Goal: Transaction & Acquisition: Purchase product/service

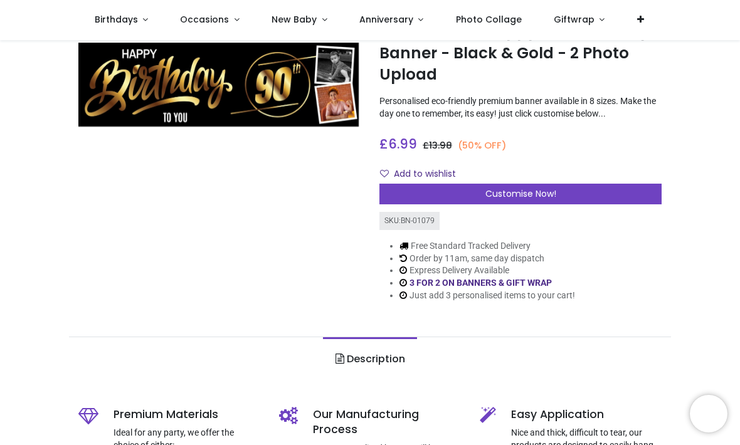
scroll to position [58, 0]
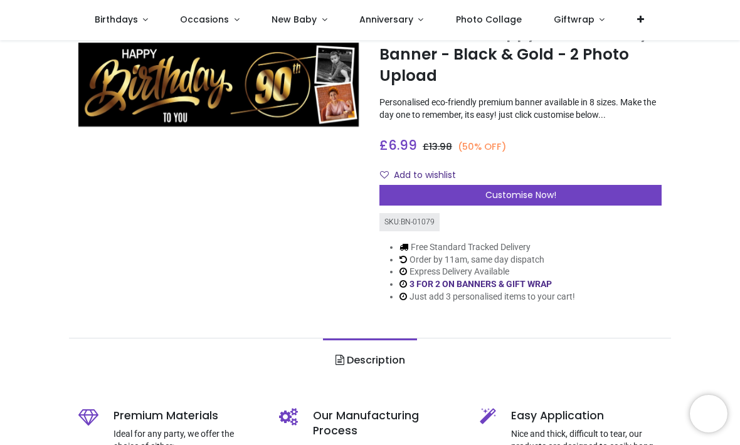
click at [567, 190] on div "Customise Now!" at bounding box center [521, 195] width 282 height 21
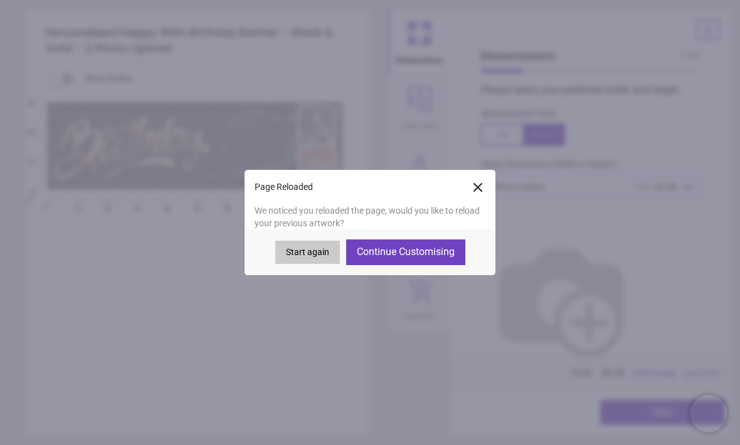
click at [431, 253] on button "Continue Customising" at bounding box center [405, 252] width 119 height 25
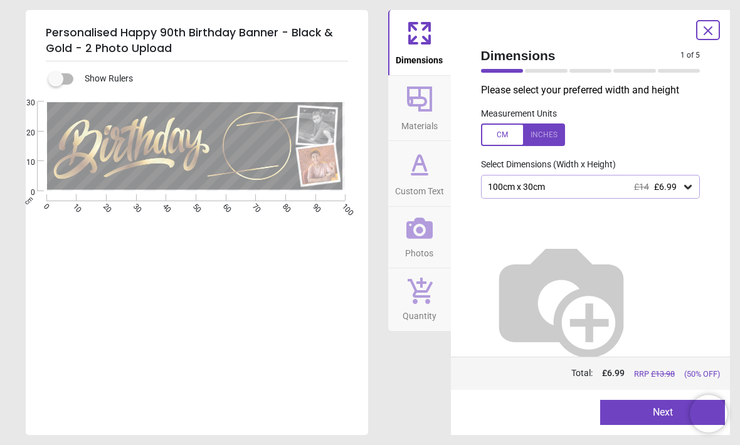
type textarea "******"
click at [629, 407] on button "Next" at bounding box center [662, 412] width 125 height 25
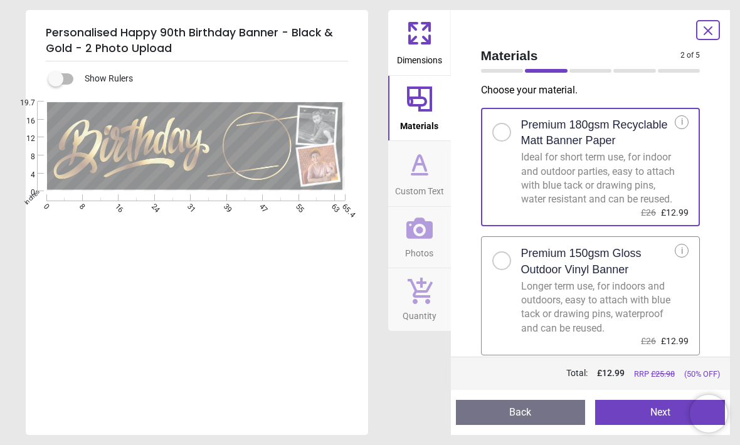
click at [642, 412] on button "Next" at bounding box center [660, 412] width 130 height 25
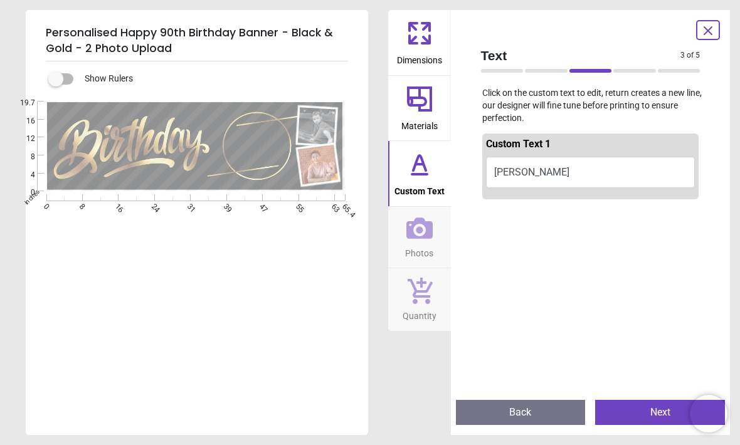
click at [573, 167] on button "HAROLD" at bounding box center [591, 172] width 210 height 31
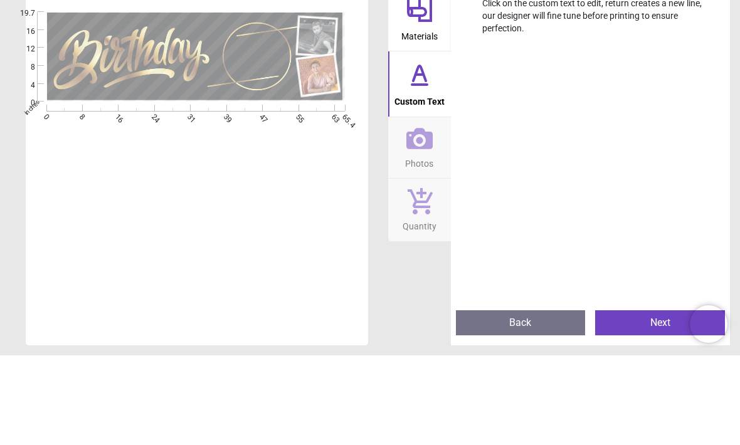
scroll to position [168, 0]
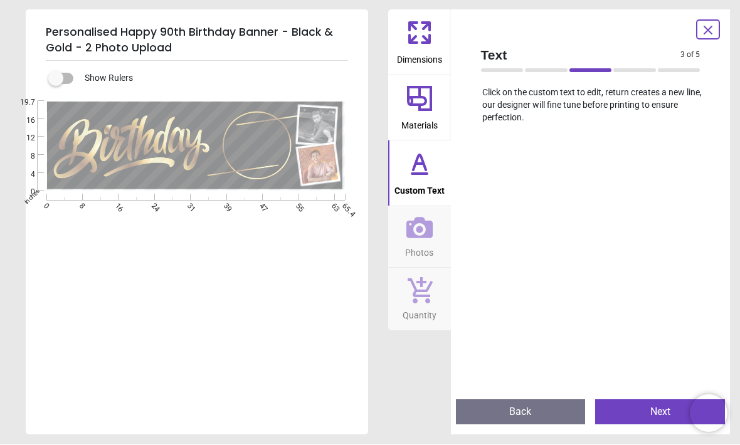
click at [662, 411] on button "Next" at bounding box center [660, 412] width 130 height 25
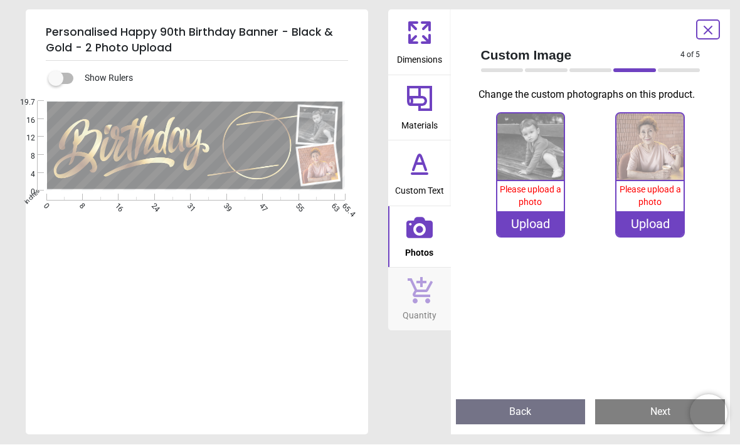
click at [529, 158] on img at bounding box center [530, 147] width 67 height 67
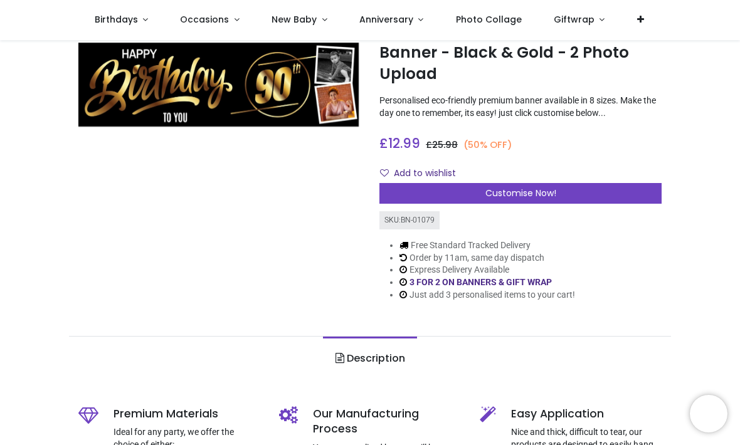
scroll to position [43, 0]
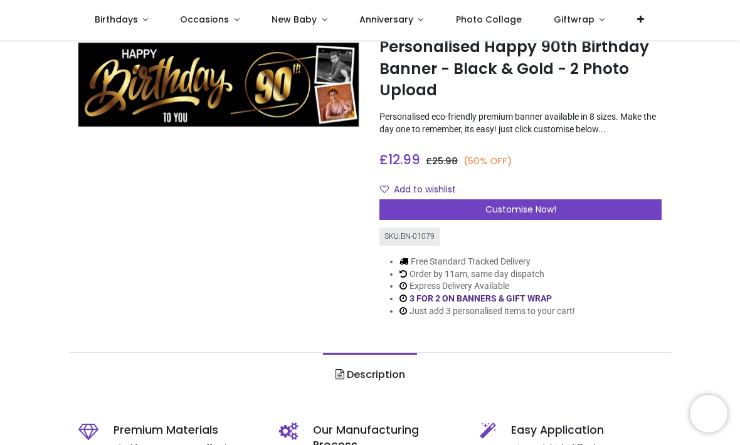
click at [578, 203] on div "Customise Now!" at bounding box center [521, 209] width 282 height 21
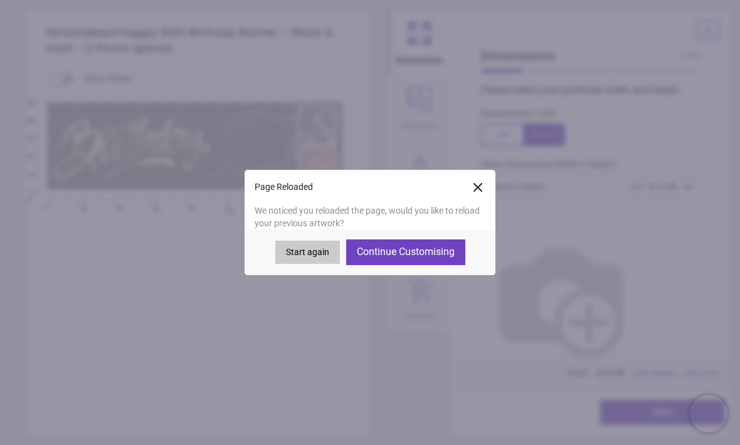
click at [425, 248] on button "Continue Customising" at bounding box center [405, 252] width 119 height 25
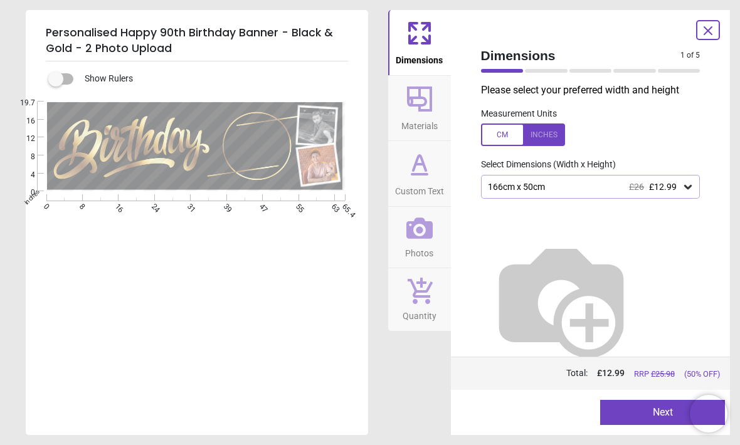
type textarea "******"
click at [639, 412] on button "Next" at bounding box center [662, 412] width 125 height 25
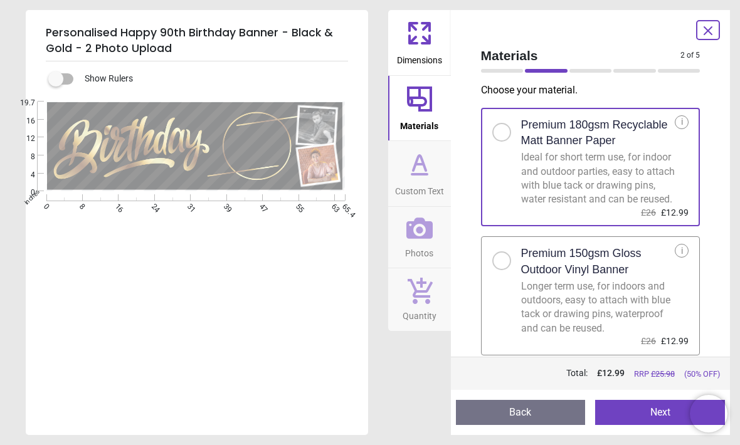
click at [644, 410] on button "Next" at bounding box center [660, 412] width 130 height 25
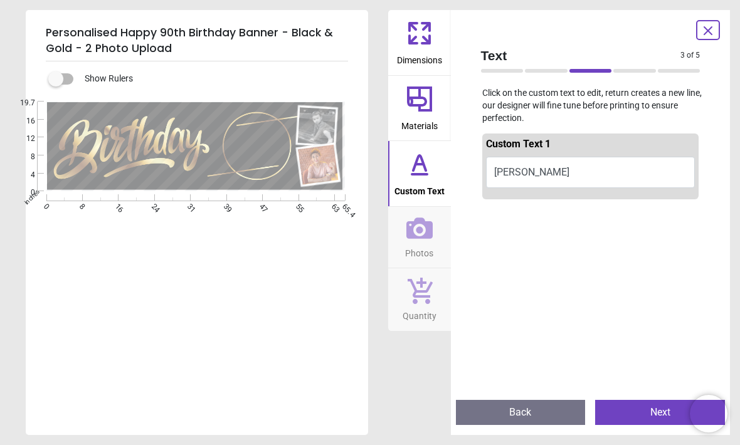
click at [632, 407] on button "Next" at bounding box center [660, 412] width 130 height 25
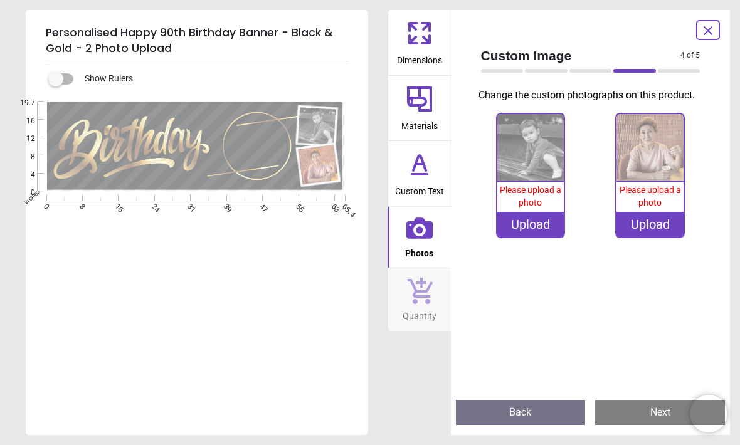
click at [543, 160] on img at bounding box center [530, 147] width 67 height 67
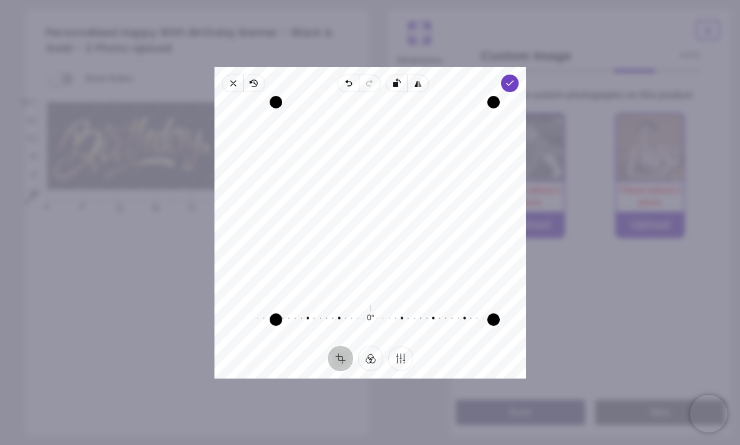
click at [513, 81] on polyline "button" at bounding box center [509, 83] width 7 height 4
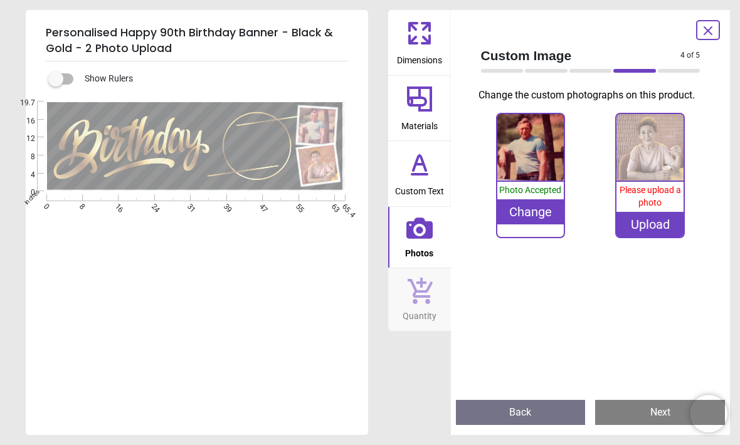
click at [652, 151] on img at bounding box center [650, 147] width 67 height 67
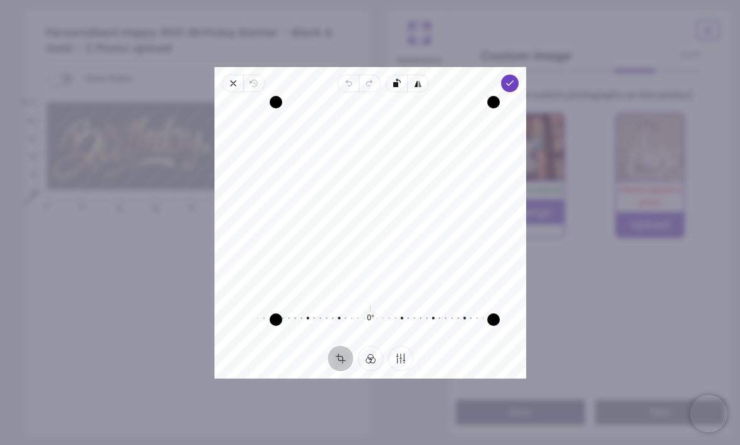
click at [513, 81] on polyline "button" at bounding box center [509, 83] width 7 height 4
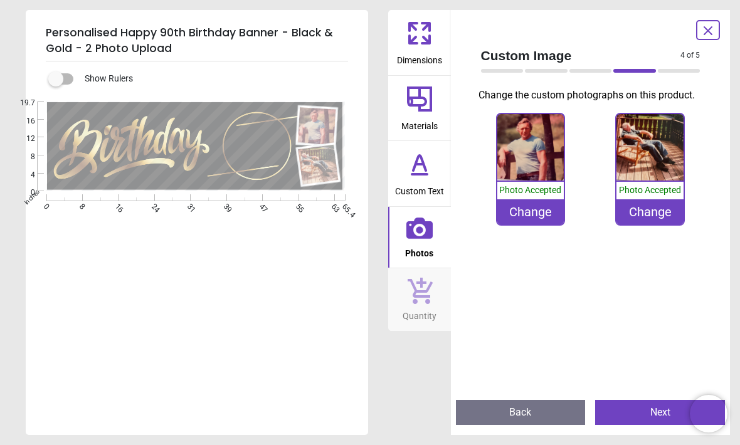
click at [634, 410] on button "Next" at bounding box center [660, 412] width 130 height 25
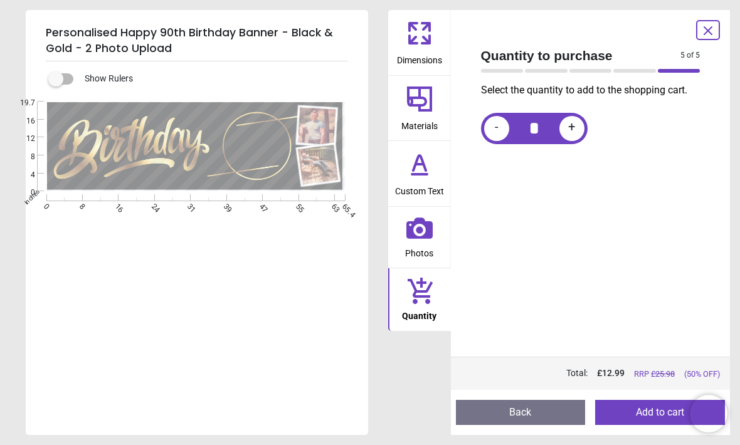
click at [652, 406] on button "Add to cart" at bounding box center [660, 412] width 130 height 25
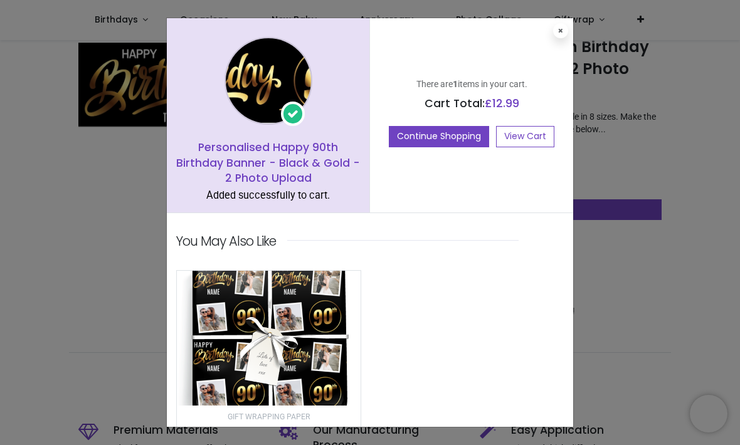
click at [530, 137] on link "View Cart" at bounding box center [525, 136] width 58 height 21
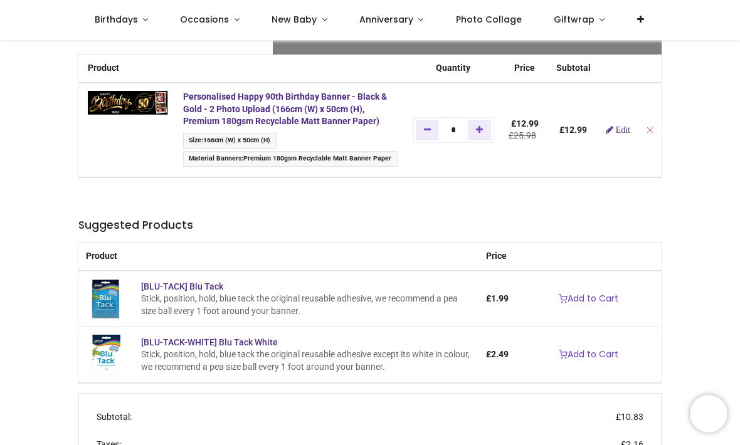
scroll to position [43, 0]
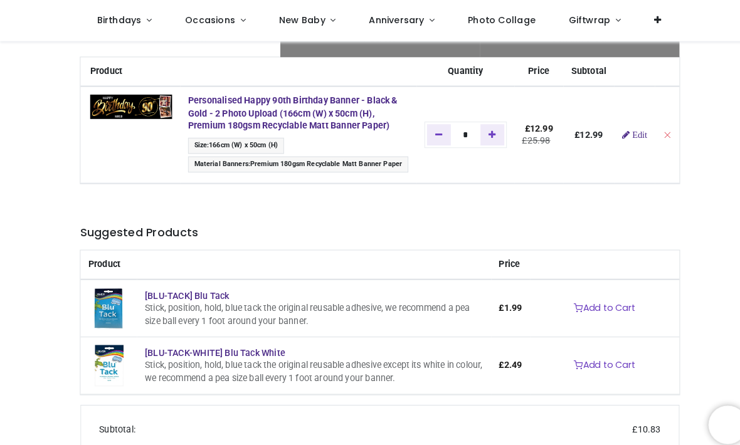
click at [161, 100] on img at bounding box center [128, 104] width 80 height 24
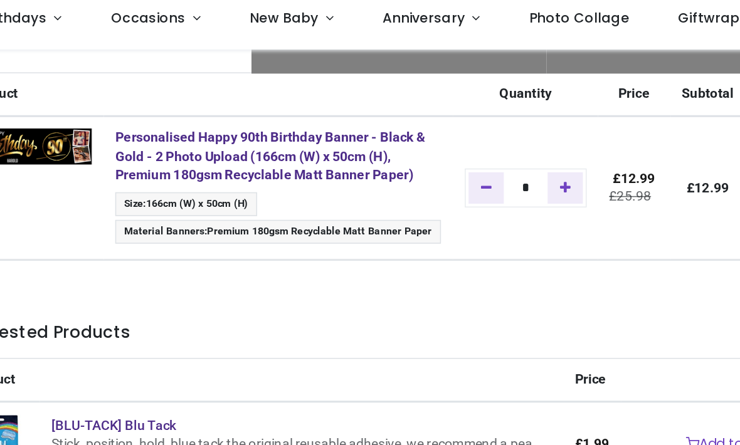
click at [88, 93] on img at bounding box center [128, 104] width 80 height 24
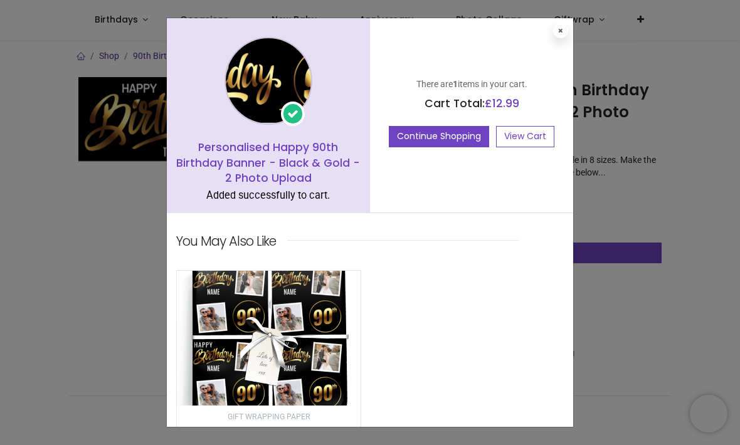
scroll to position [43, 0]
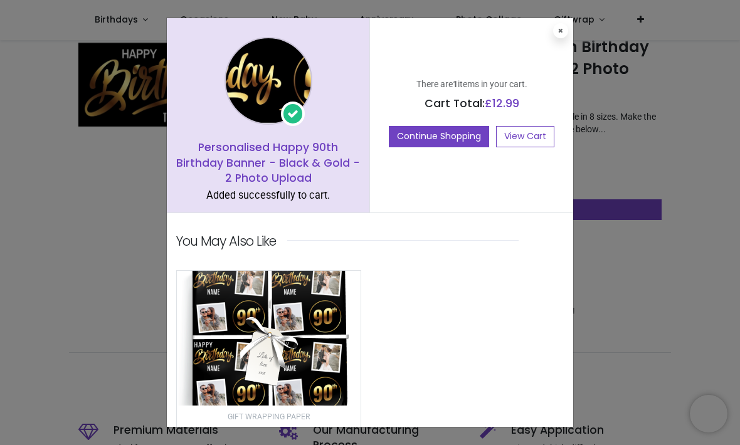
click at [311, 152] on h5 "Personalised Happy 90th Birthday Banner - Black & Gold - 2 Photo Upload" at bounding box center [268, 163] width 184 height 46
click at [290, 112] on span at bounding box center [293, 114] width 24 height 24
click at [563, 24] on button at bounding box center [560, 30] width 15 height 15
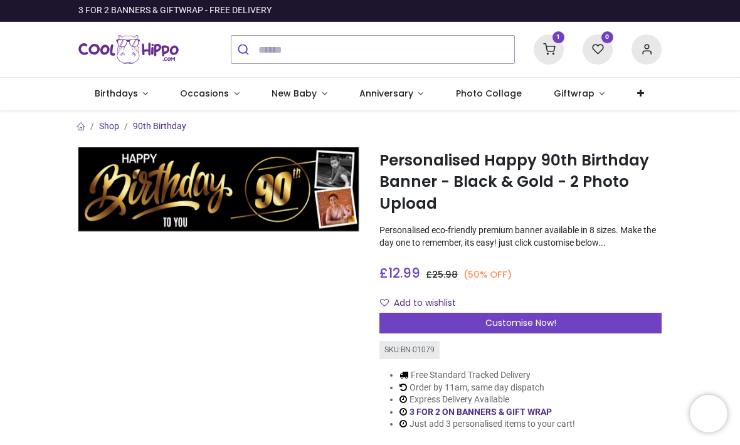
scroll to position [0, 0]
click at [555, 39] on sup "1" at bounding box center [559, 37] width 12 height 12
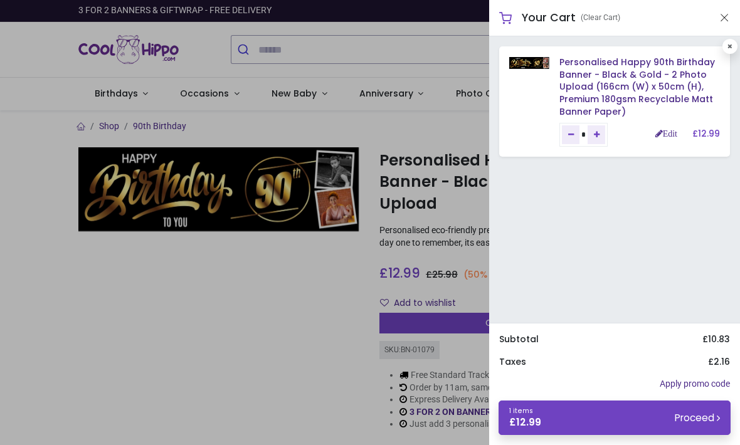
click at [661, 136] on link "Edit" at bounding box center [667, 133] width 22 height 9
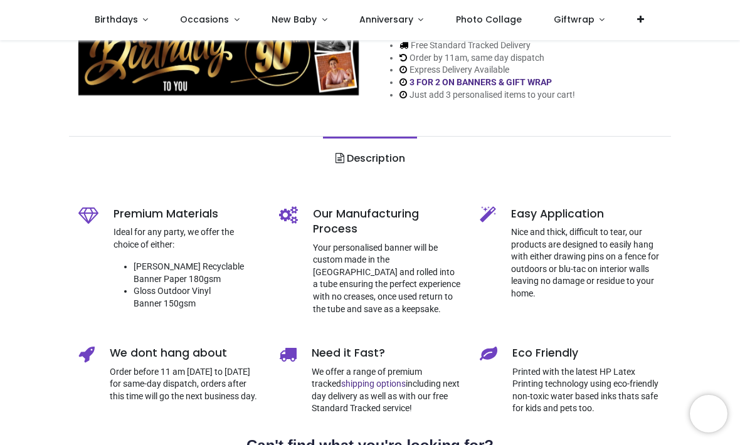
scroll to position [304, 0]
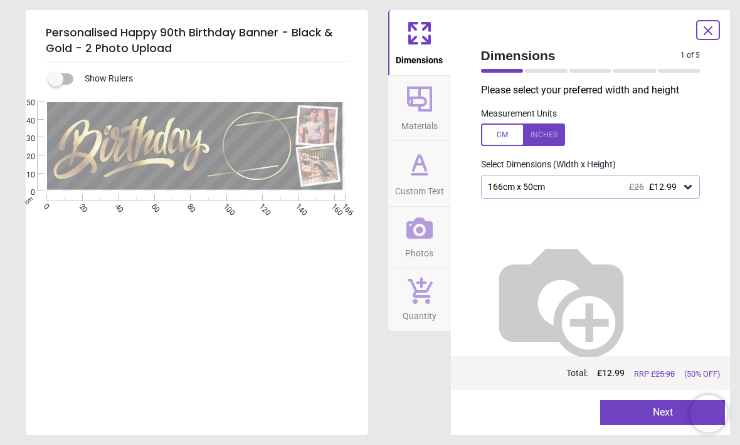
click at [646, 410] on button "Next" at bounding box center [662, 412] width 125 height 25
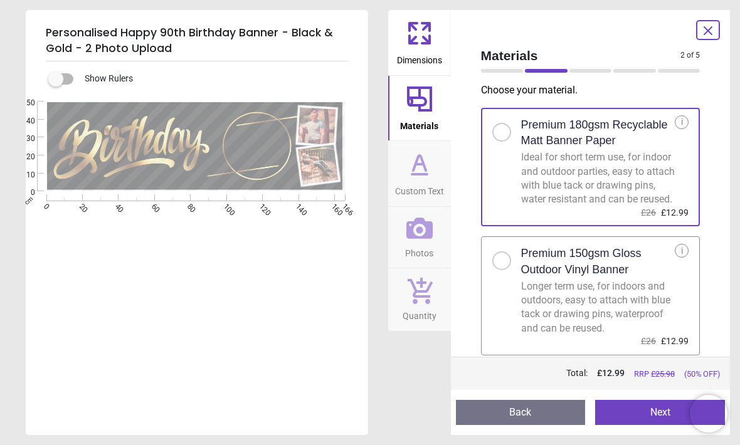
click at [651, 408] on button "Next" at bounding box center [660, 412] width 130 height 25
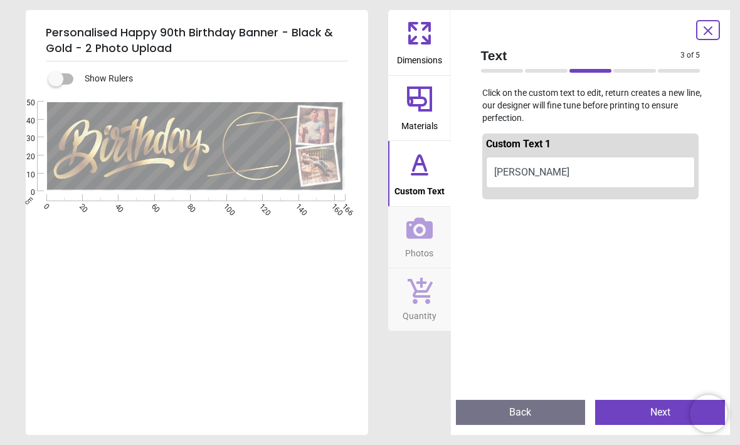
click at [651, 404] on button "Next" at bounding box center [660, 412] width 130 height 25
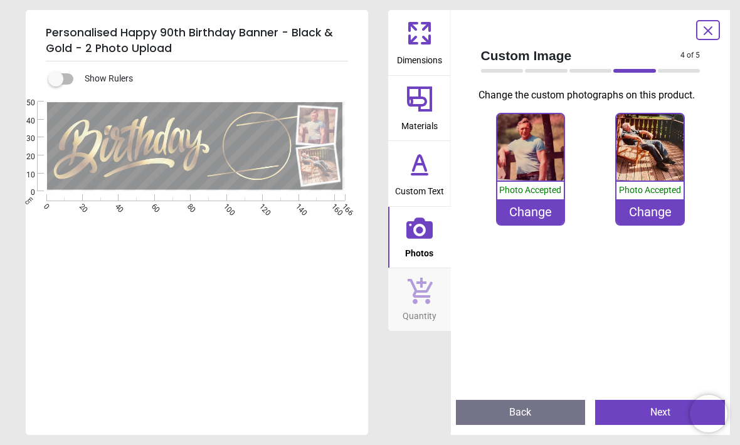
click at [656, 210] on div "Change" at bounding box center [650, 211] width 67 height 25
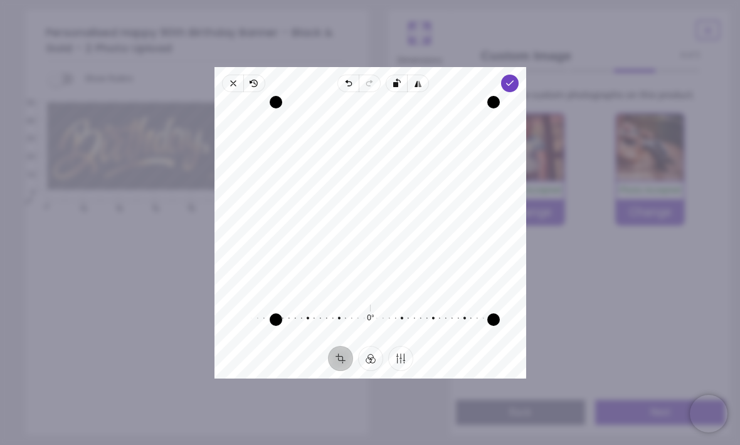
click at [515, 78] on icon "button" at bounding box center [510, 83] width 10 height 10
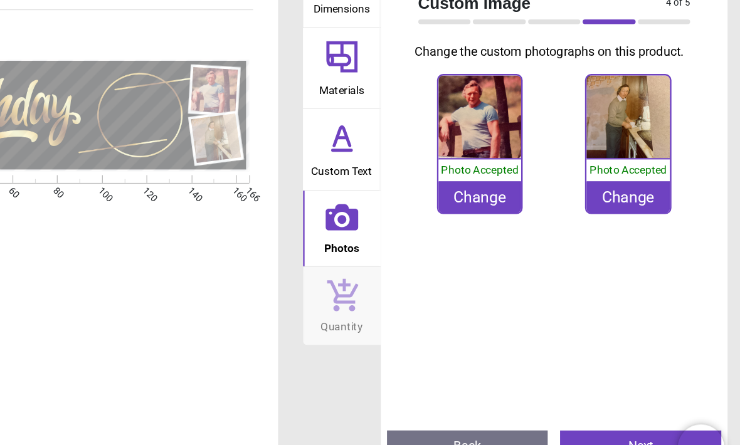
click at [595, 400] on button "Next" at bounding box center [660, 412] width 130 height 25
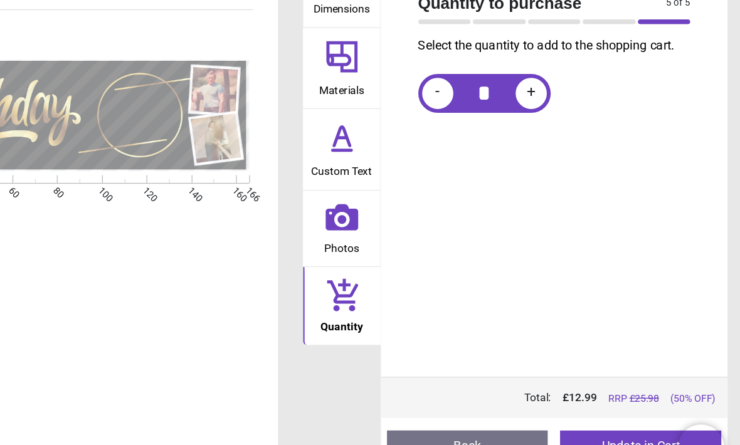
click at [595, 400] on button "Update in Cart" at bounding box center [660, 412] width 130 height 25
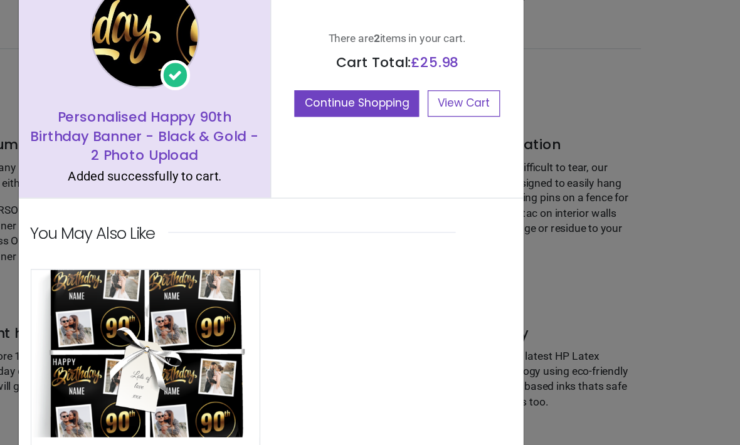
click at [424, 126] on link "View Cart" at bounding box center [453, 136] width 58 height 21
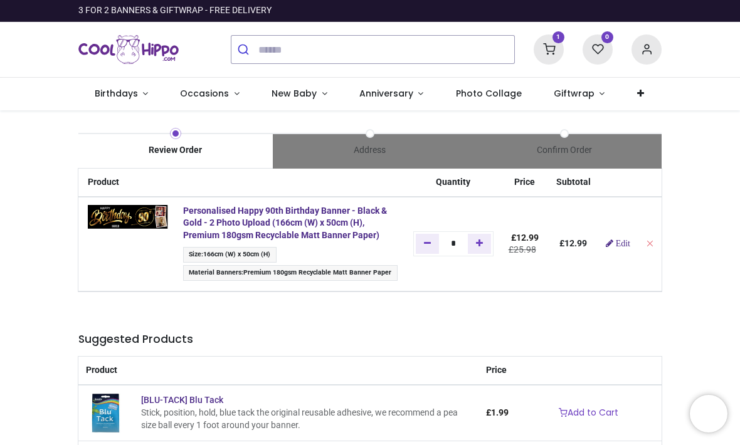
click at [130, 217] on img at bounding box center [128, 217] width 80 height 24
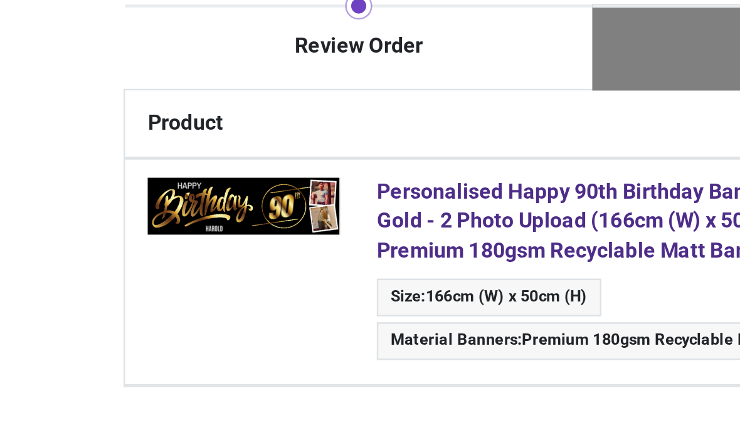
click at [135, 205] on img at bounding box center [128, 217] width 80 height 24
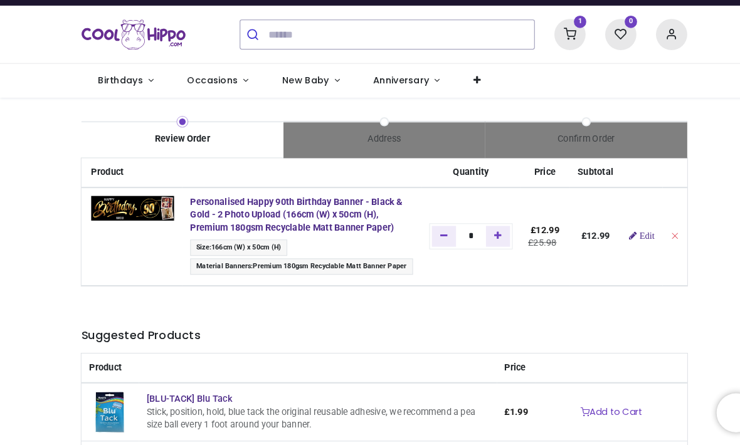
click at [157, 205] on img at bounding box center [128, 217] width 80 height 24
click at [168, 229] on img at bounding box center [128, 217] width 80 height 24
click at [630, 239] on span "Edit" at bounding box center [623, 243] width 14 height 9
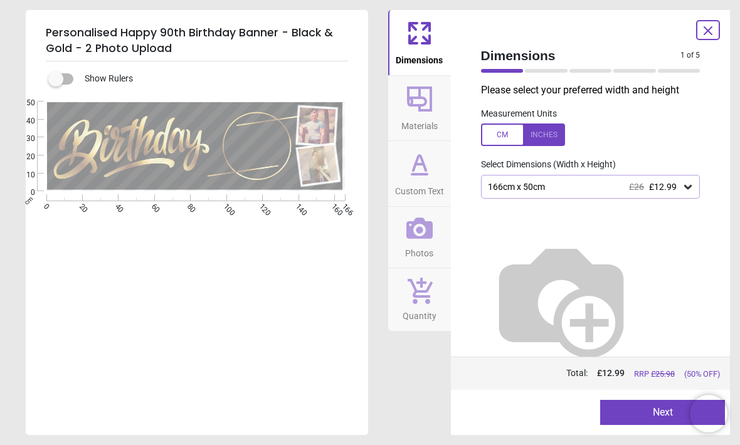
click at [634, 411] on button "Next" at bounding box center [662, 412] width 125 height 25
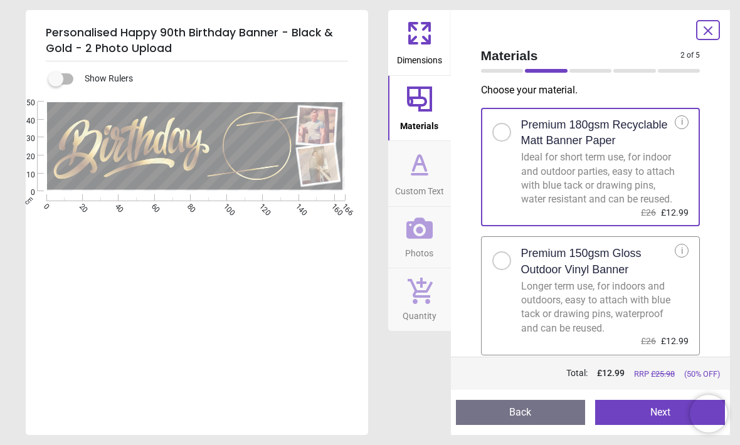
click at [647, 407] on button "Next" at bounding box center [660, 412] width 130 height 25
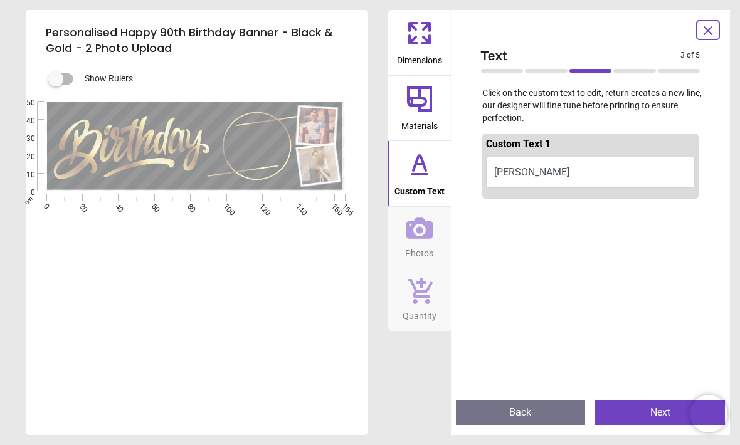
click at [636, 412] on button "Next" at bounding box center [660, 412] width 130 height 25
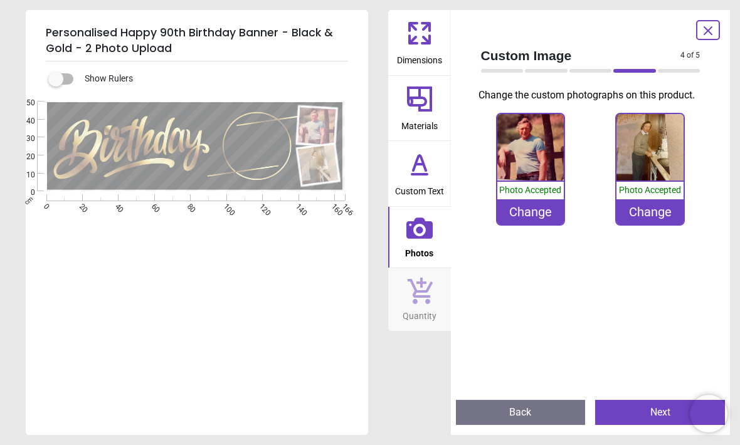
click at [654, 221] on div "Change" at bounding box center [650, 211] width 67 height 25
click at [652, 211] on div "Change" at bounding box center [650, 211] width 67 height 25
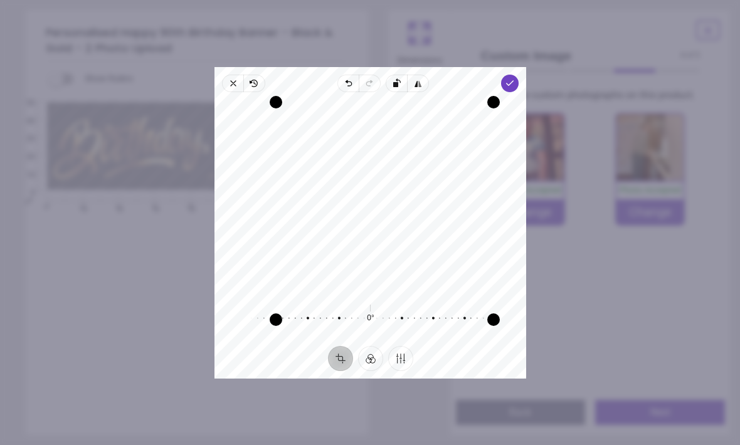
click at [519, 75] on span "Done" at bounding box center [510, 84] width 18 height 18
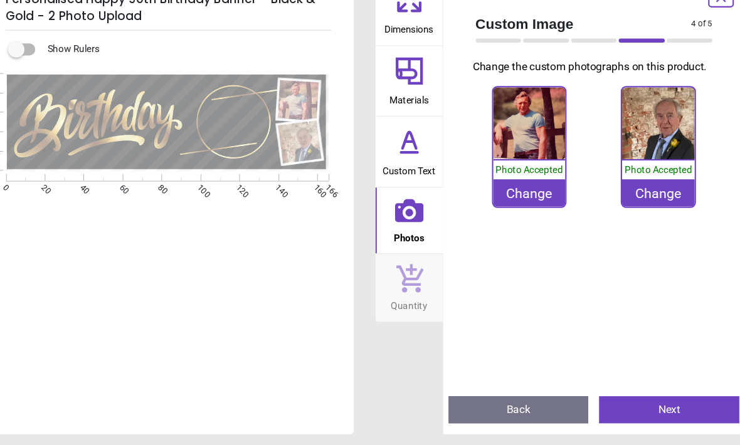
click at [622, 400] on button "Next" at bounding box center [660, 412] width 130 height 25
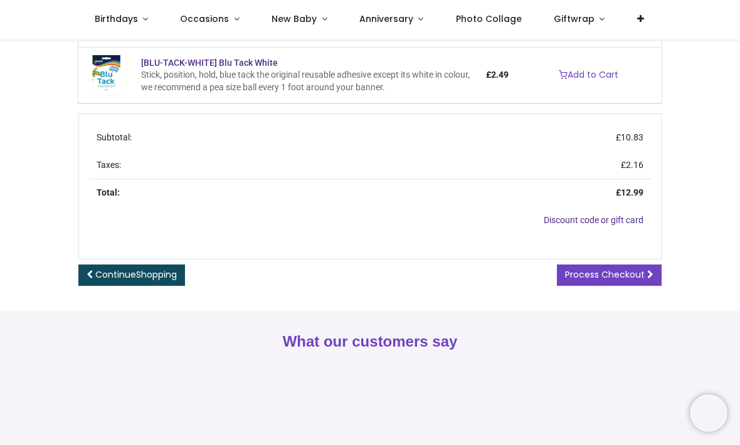
scroll to position [323, 0]
click at [603, 272] on span "Process Checkout" at bounding box center [605, 275] width 80 height 13
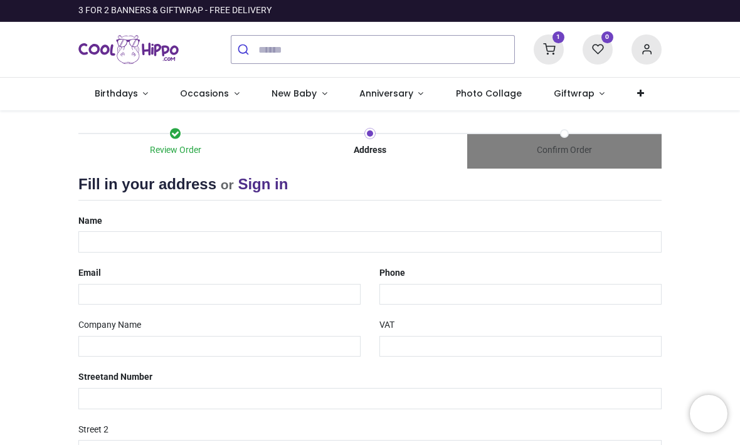
select select "***"
click at [189, 240] on input "text" at bounding box center [369, 241] width 583 height 21
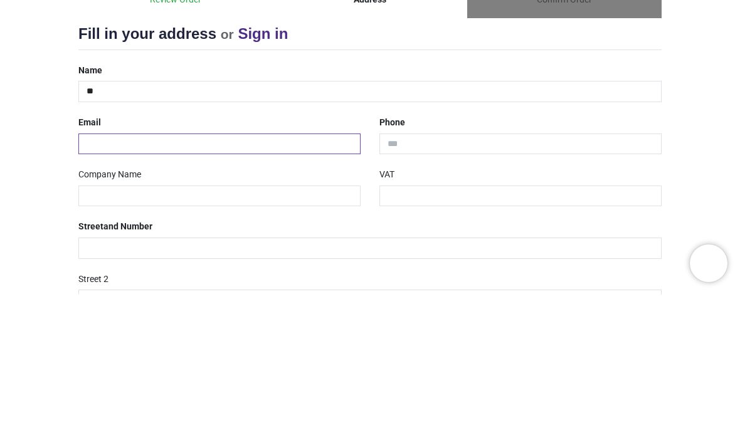
click at [195, 284] on input "email" at bounding box center [219, 294] width 282 height 21
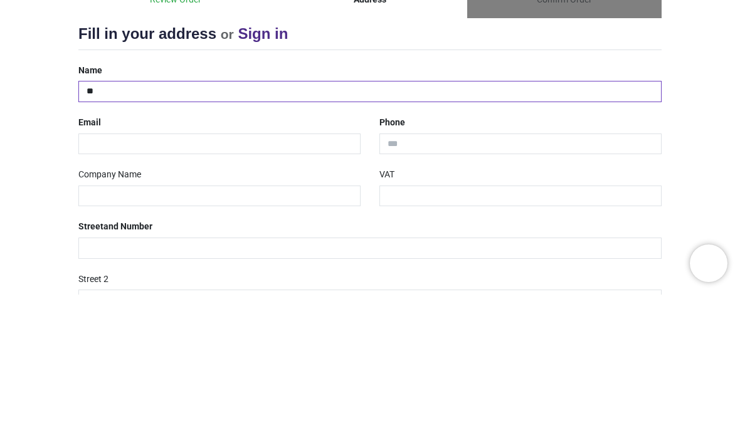
click at [210, 231] on input "**" at bounding box center [369, 241] width 583 height 21
type input "**********"
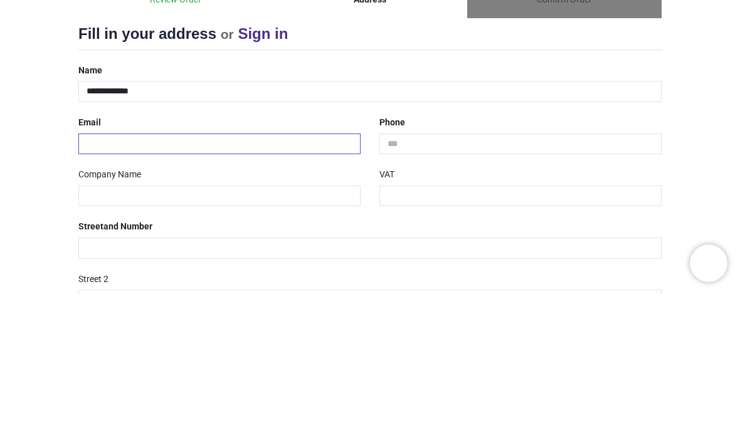
click at [184, 284] on input "email" at bounding box center [219, 294] width 282 height 21
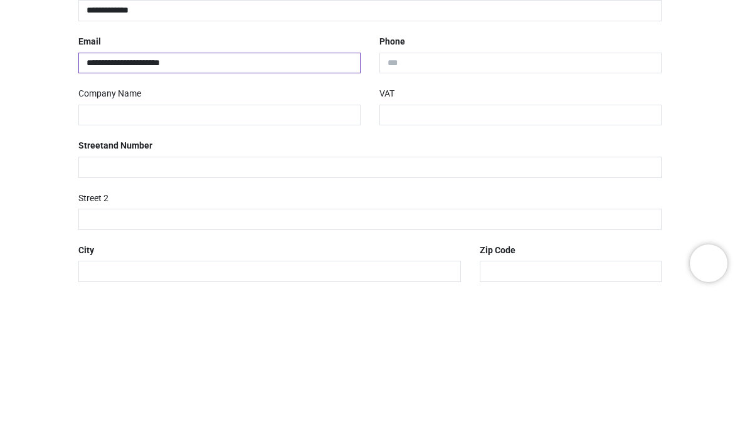
scroll to position [83, 0]
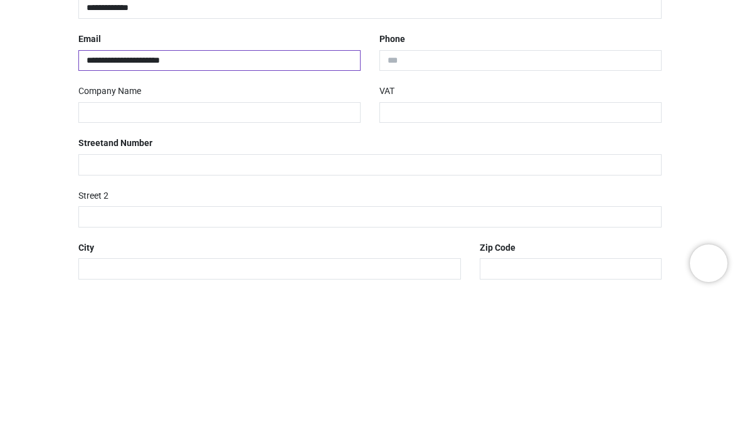
type input "**********"
click at [188, 253] on input "text" at bounding box center [219, 263] width 282 height 21
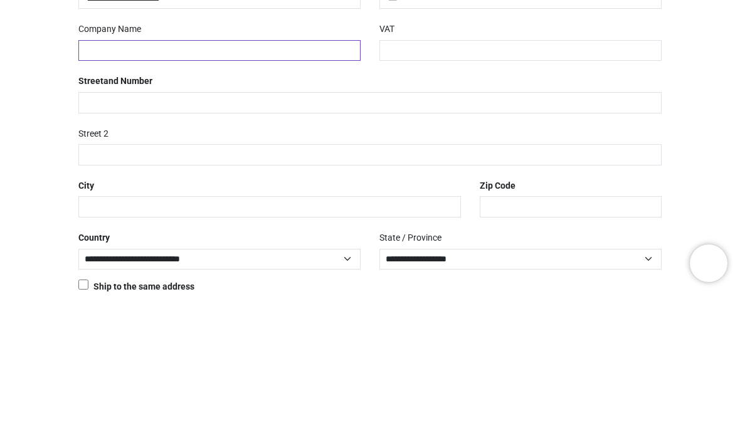
scroll to position [147, 0]
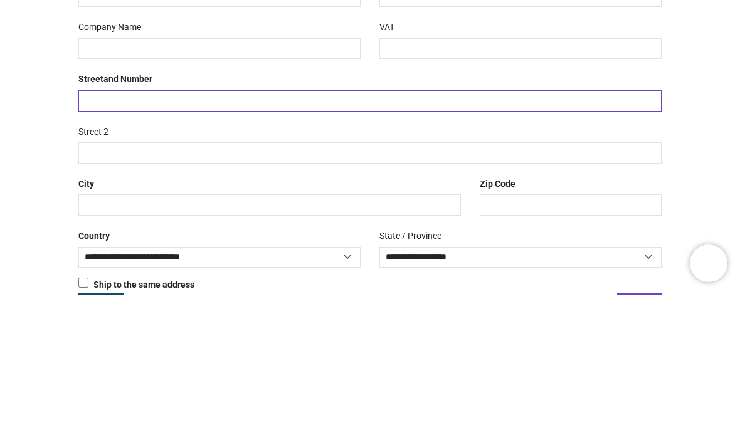
click at [163, 241] on input "text" at bounding box center [369, 251] width 583 height 21
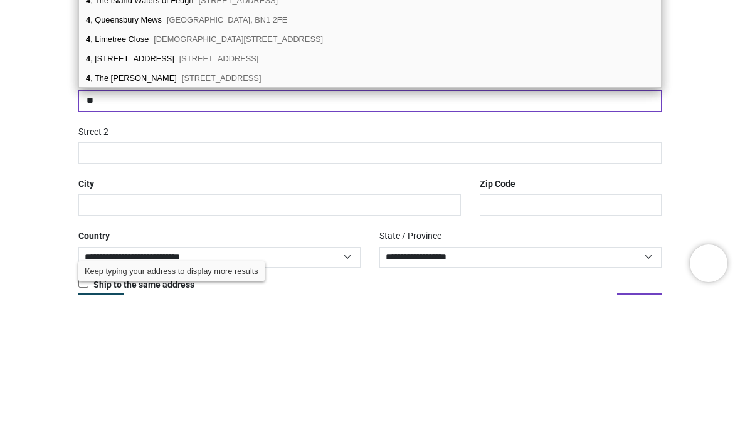
type input "*"
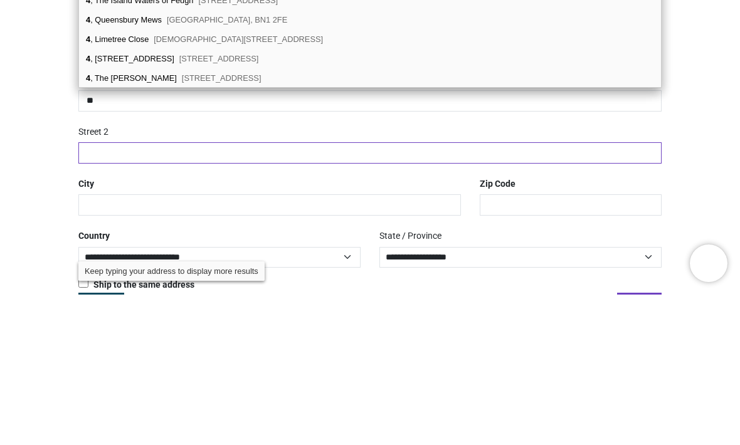
click at [141, 293] on input "text" at bounding box center [369, 303] width 583 height 21
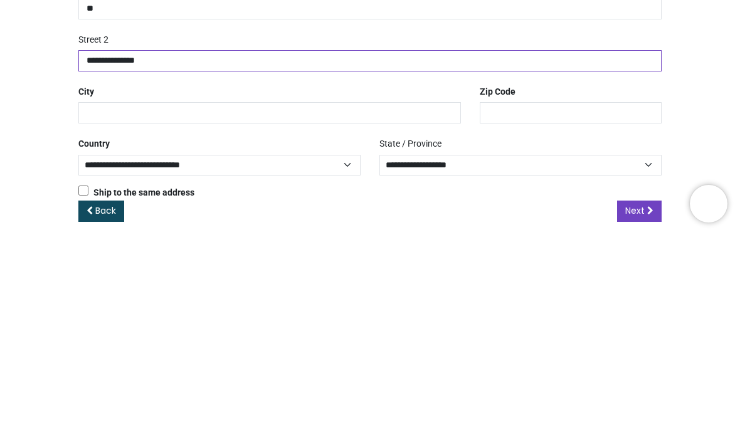
scroll to position [185, 0]
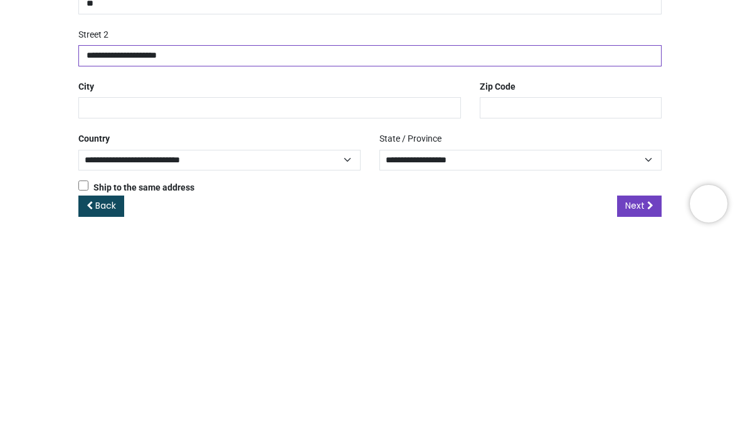
type input "**********"
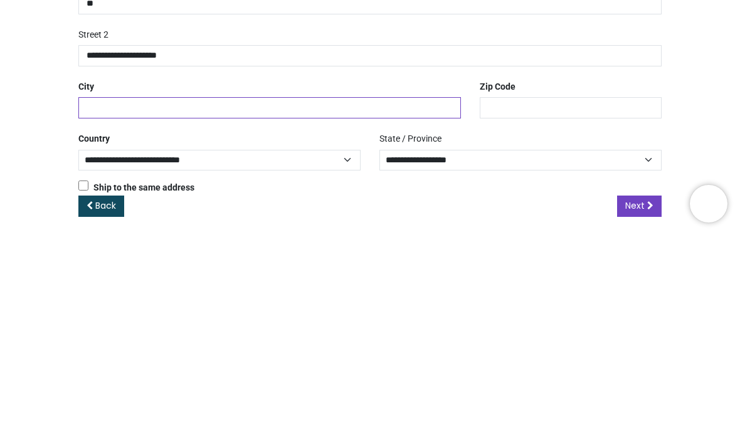
click at [146, 307] on input "text" at bounding box center [269, 317] width 383 height 21
type input "**********"
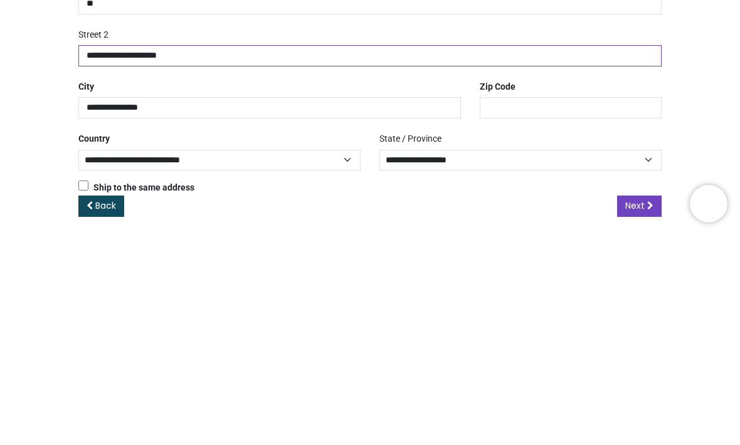
click at [197, 255] on input "**********" at bounding box center [369, 265] width 583 height 21
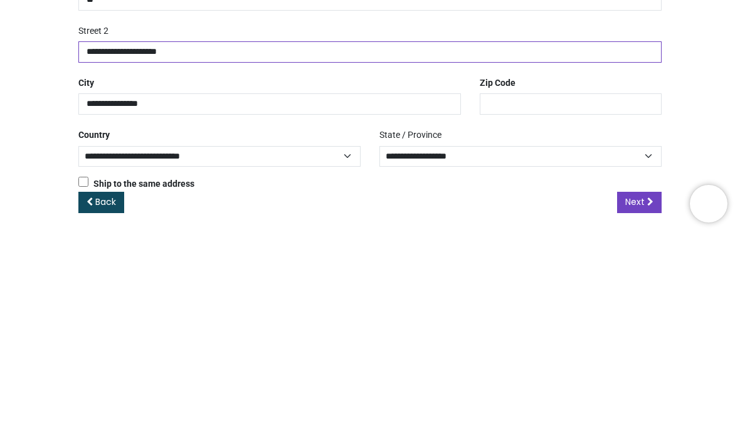
scroll to position [188, 0]
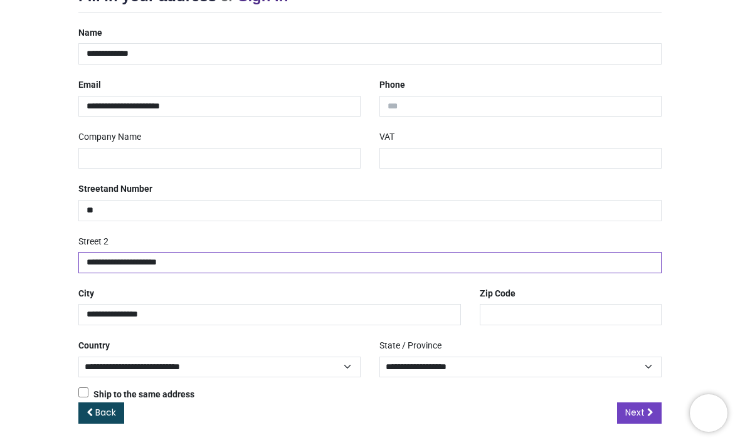
type input "**********"
click at [630, 403] on link "Next" at bounding box center [639, 413] width 45 height 21
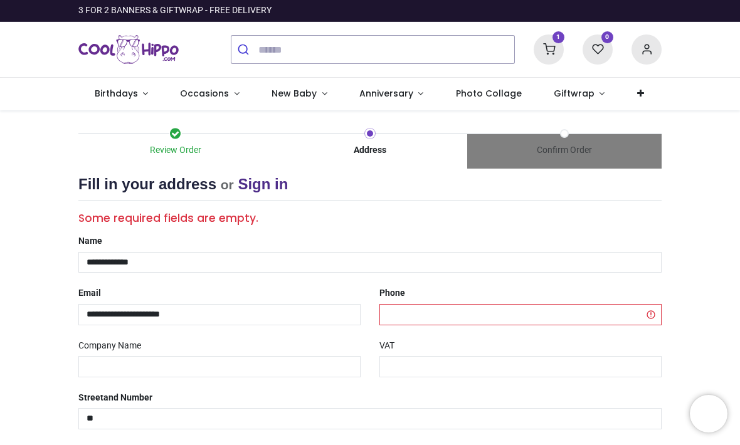
select select "***"
click at [422, 308] on input "tel" at bounding box center [521, 314] width 282 height 21
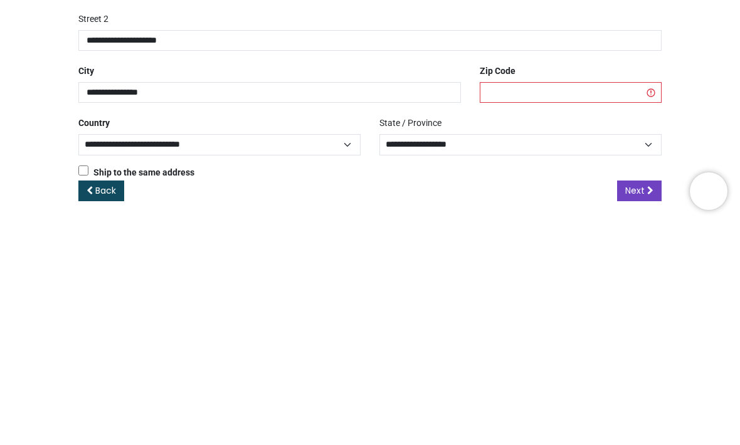
scroll to position [208, 0]
type input "**********"
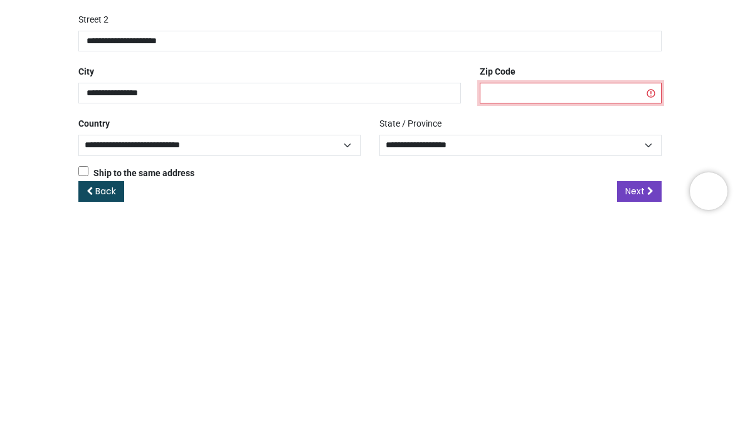
click at [522, 306] on input "text" at bounding box center [571, 316] width 182 height 21
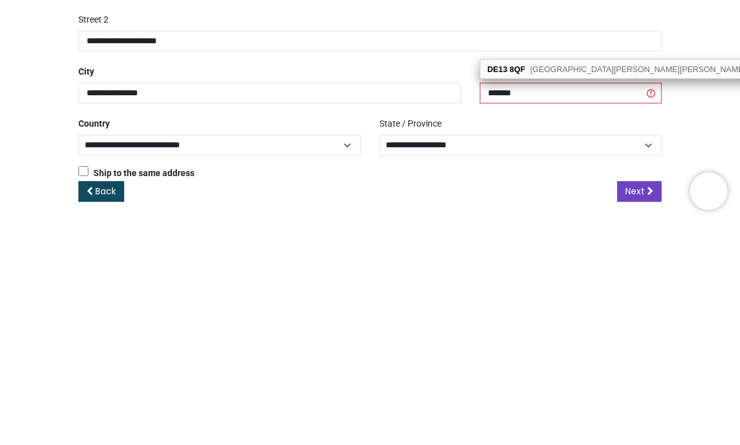
click at [588, 287] on span "Bondfield Lane, Burton-on-Trent - 11 Addresses" at bounding box center [666, 291] width 272 height 9
type input "********"
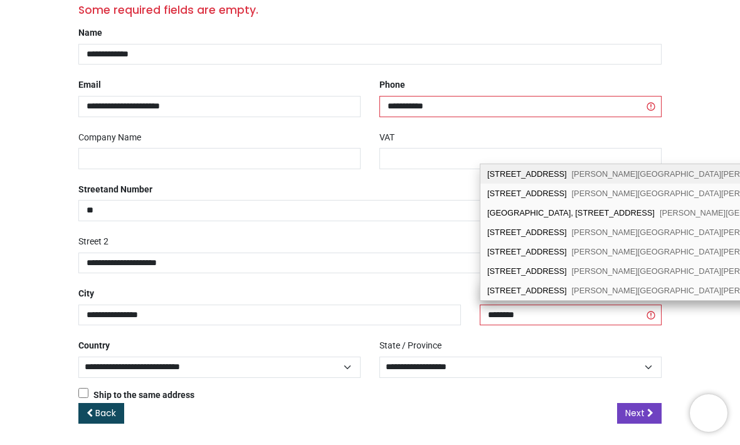
click at [636, 408] on span "Next" at bounding box center [634, 414] width 19 height 13
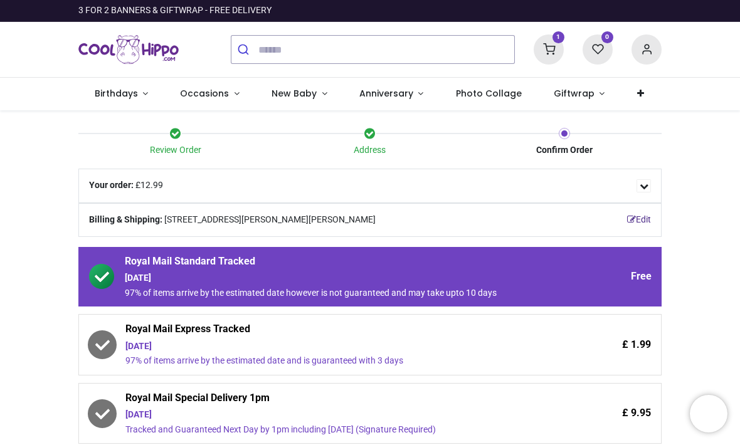
click at [418, 351] on span "[DATE] 97% of items arrive by the estimated date and is guaranteed with 3 days" at bounding box center [335, 354] width 420 height 27
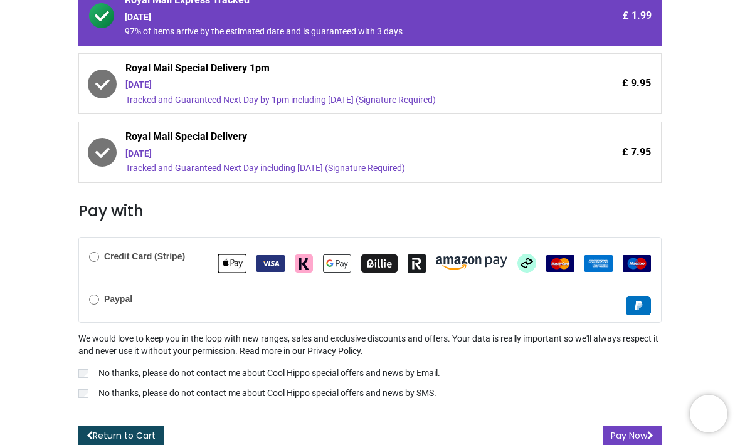
scroll to position [329, 0]
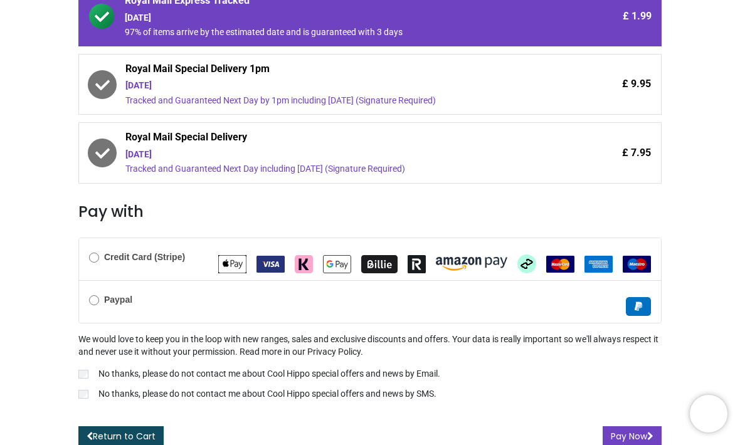
click at [105, 253] on b "Credit Card (Stripe)" at bounding box center [144, 257] width 81 height 10
click at [559, 262] on img "MasterCard" at bounding box center [560, 264] width 28 height 17
click at [87, 368] on label "No thanks, please do not contact me about Cool Hippo special offers and news by…" at bounding box center [369, 375] width 583 height 15
click at [90, 388] on label "No thanks, please do not contact me about Cool Hippo special offers and news by…" at bounding box center [369, 395] width 583 height 15
click at [630, 427] on button "Pay Now" at bounding box center [632, 437] width 59 height 21
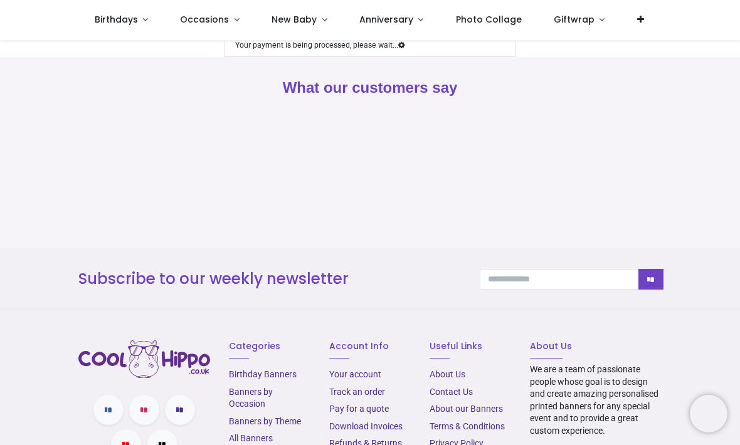
scroll to position [104, 0]
